Goal: Information Seeking & Learning: Learn about a topic

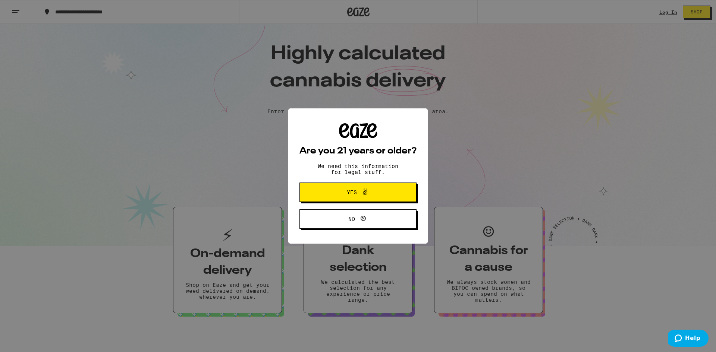
click at [369, 197] on span at bounding box center [364, 192] width 9 height 10
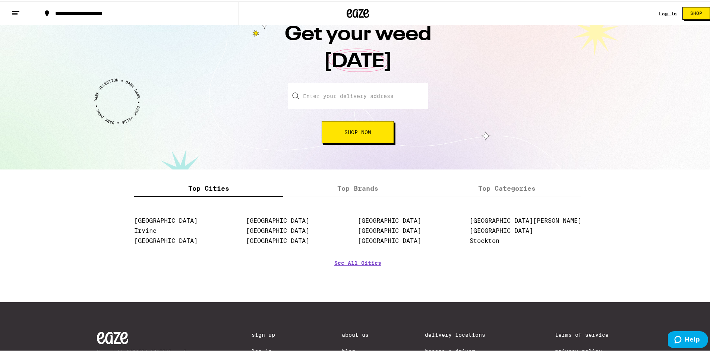
scroll to position [884, 0]
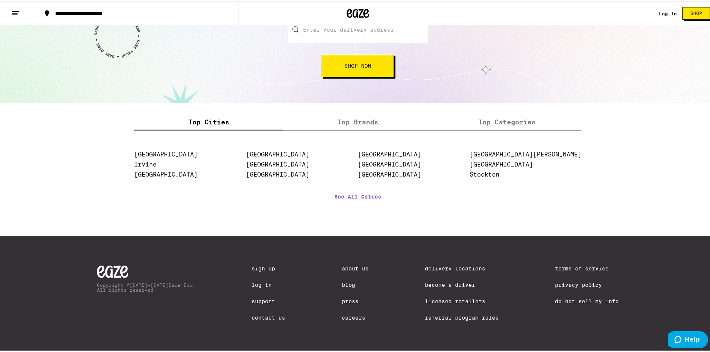
click at [252, 317] on link "Contact Us" at bounding box center [269, 316] width 34 height 6
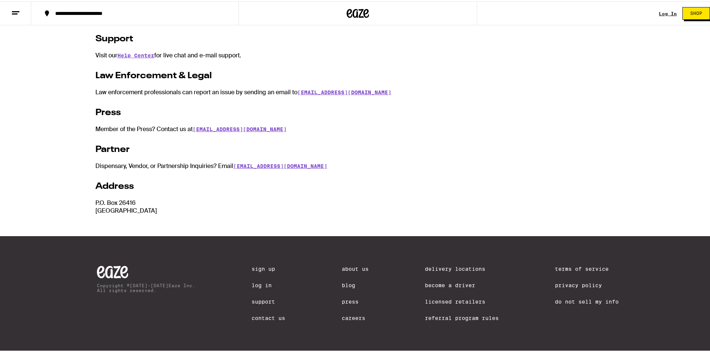
scroll to position [123, 0]
click at [580, 265] on link "Terms of Service" at bounding box center [587, 267] width 64 height 6
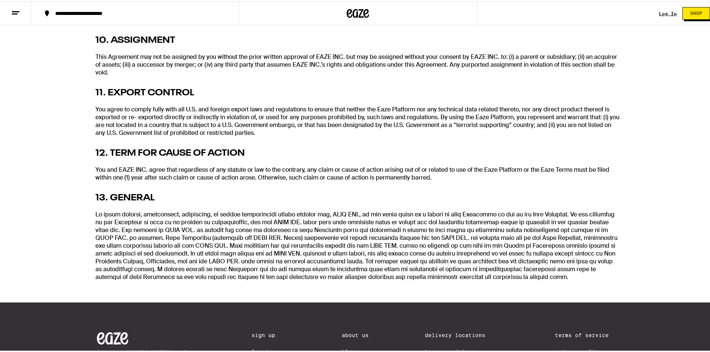
scroll to position [1796, 0]
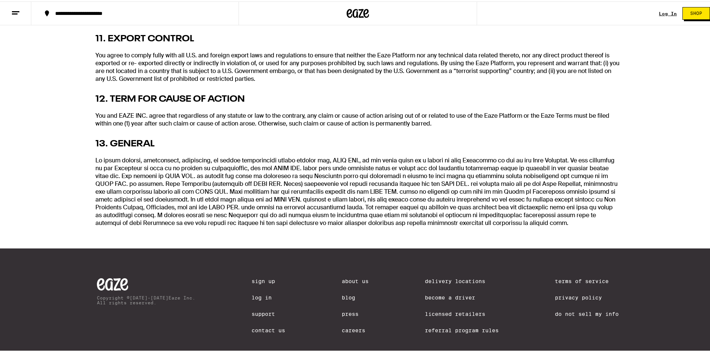
click at [573, 293] on link "Privacy Policy" at bounding box center [587, 296] width 64 height 6
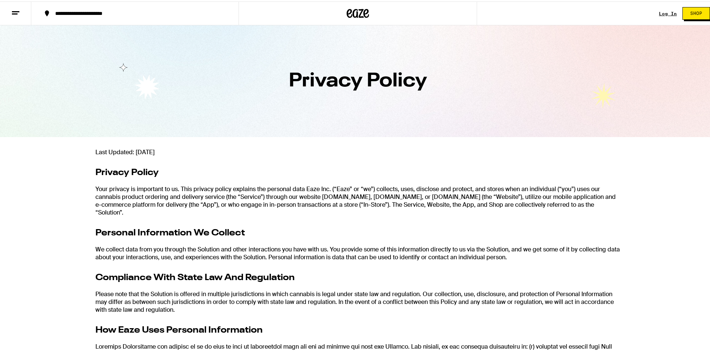
click at [523, 188] on p "Your privacy is important to us. This privacy policy explains the personal data…" at bounding box center [357, 199] width 525 height 31
click at [479, 213] on p "Your privacy is important to us. This privacy policy explains the personal data…" at bounding box center [357, 199] width 525 height 31
